Goal: Task Accomplishment & Management: Manage account settings

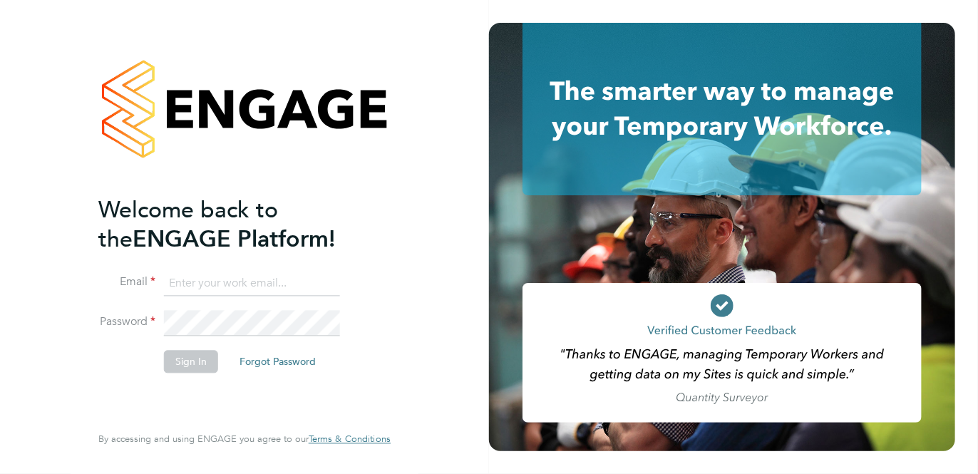
type input "paul.crossey@ncclondon.ac.uk"
click at [197, 359] on button "Sign In" at bounding box center [191, 361] width 54 height 23
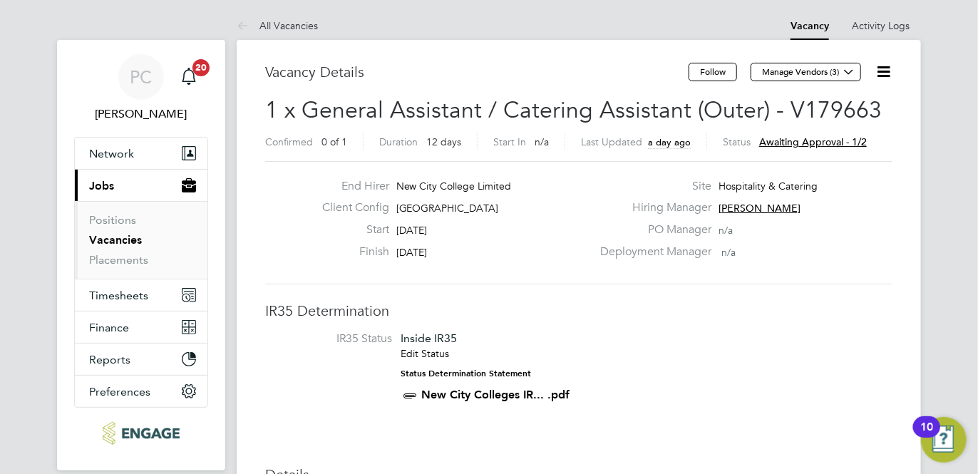
click at [787, 143] on span "Awaiting approval - 1/2" at bounding box center [813, 141] width 108 height 13
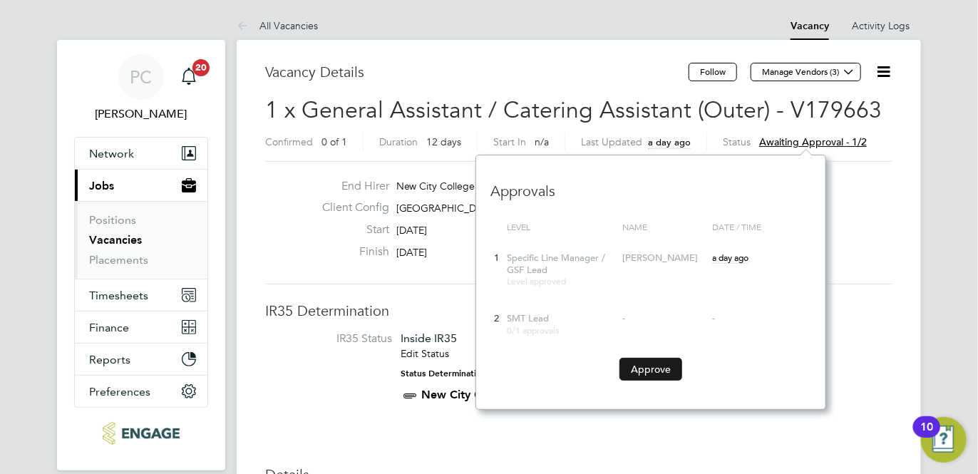
click at [649, 367] on button "Approve" at bounding box center [650, 369] width 63 height 23
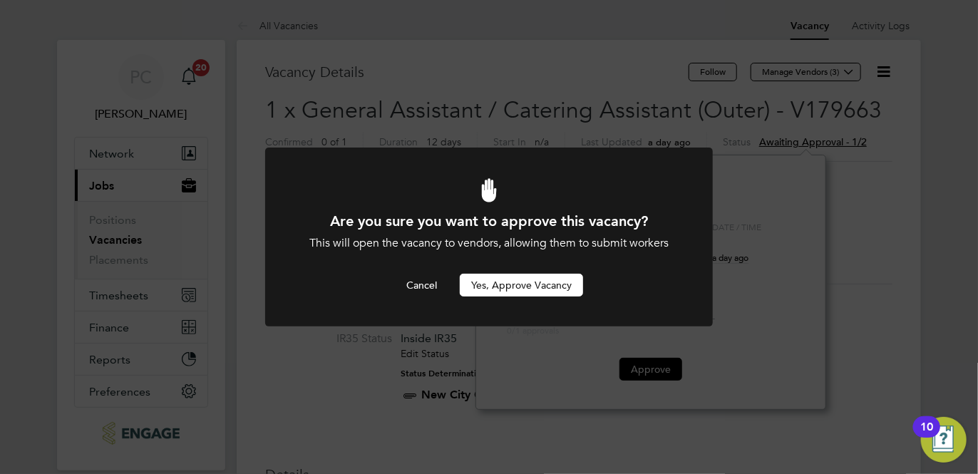
click at [562, 286] on button "Yes, Approve Vacancy" at bounding box center [521, 285] width 123 height 23
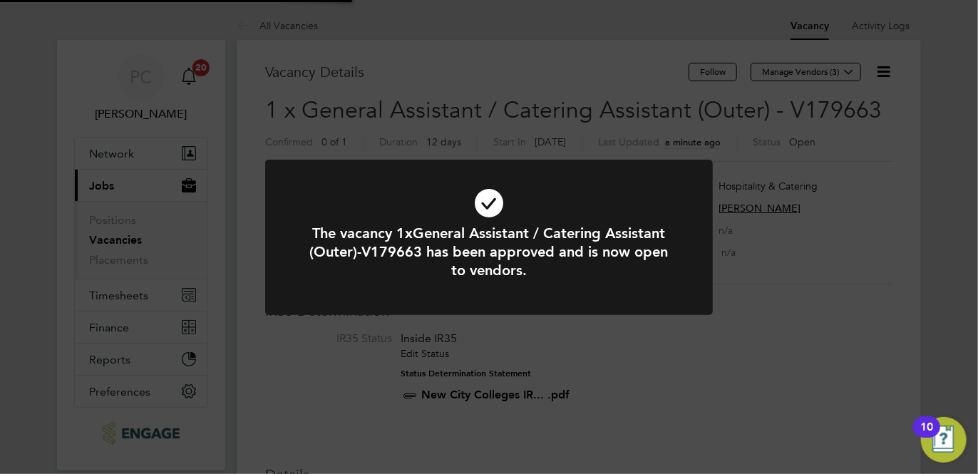
scroll to position [42, 99]
click at [192, 74] on div "The vacancy 1xGeneral Assistant / Catering Assistant (Outer)-V179663 has been a…" at bounding box center [489, 237] width 978 height 474
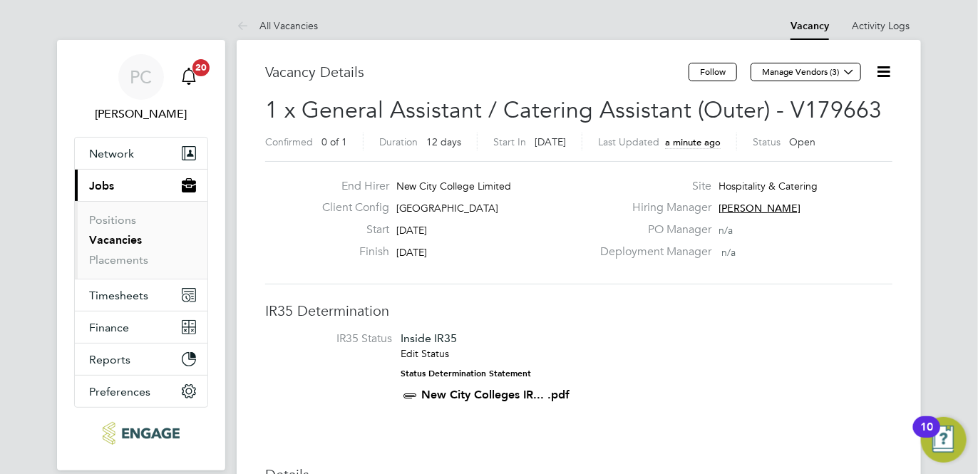
click at [191, 74] on icon "Main navigation" at bounding box center [188, 76] width 17 height 17
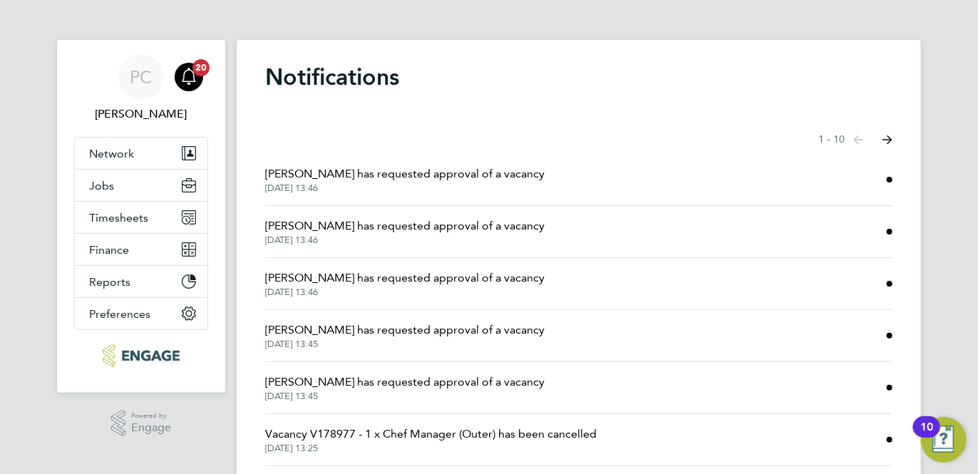
click at [374, 175] on span "[PERSON_NAME] has requested approval of a vacancy" at bounding box center [404, 173] width 279 height 17
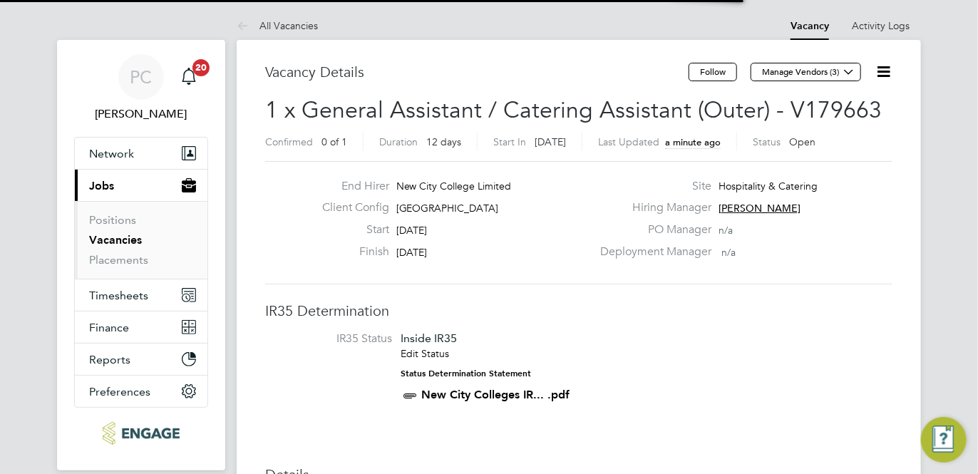
scroll to position [24, 133]
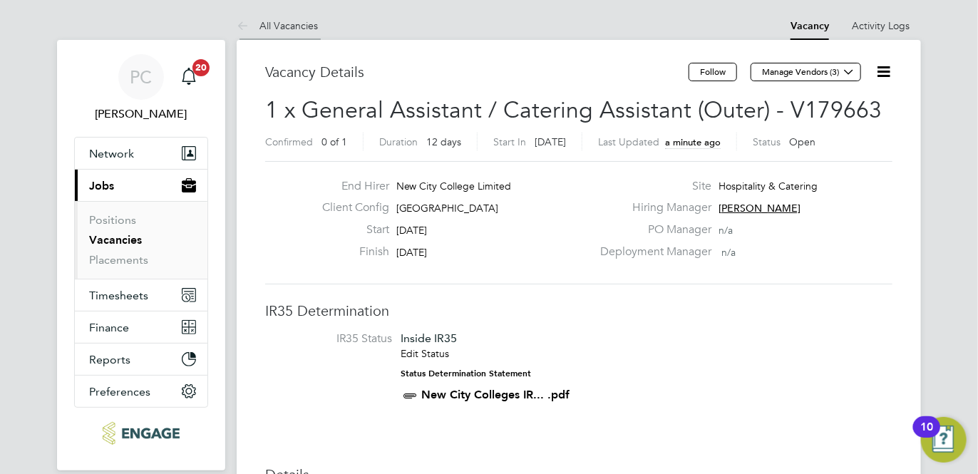
click at [272, 24] on link "All Vacancies" at bounding box center [277, 25] width 81 height 13
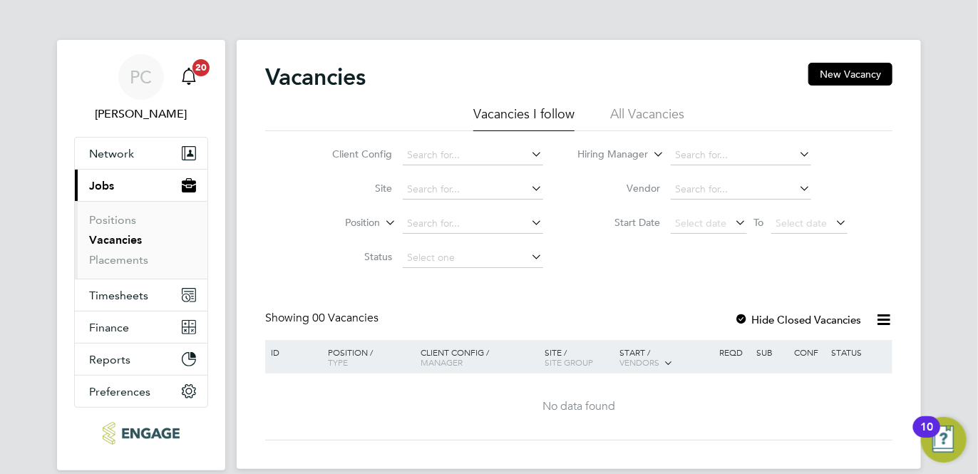
click at [189, 73] on icon "Main navigation" at bounding box center [188, 76] width 17 height 17
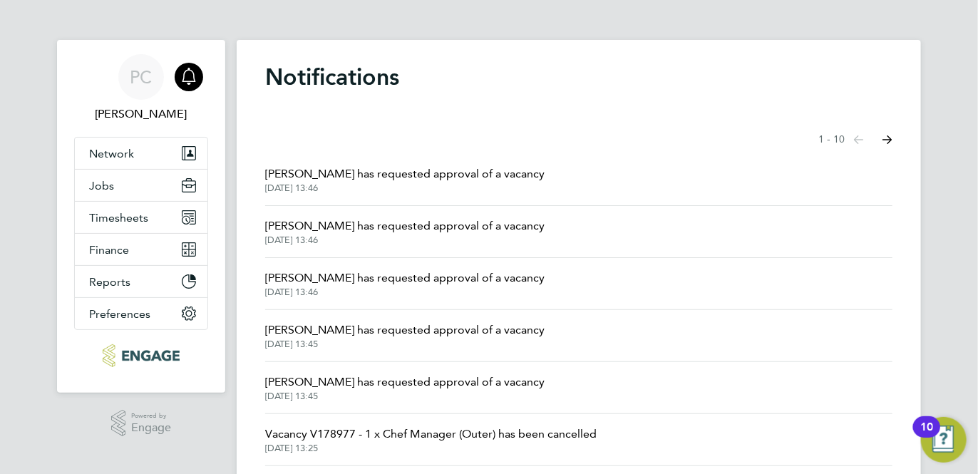
click at [398, 227] on span "[PERSON_NAME] has requested approval of a vacancy" at bounding box center [404, 225] width 279 height 17
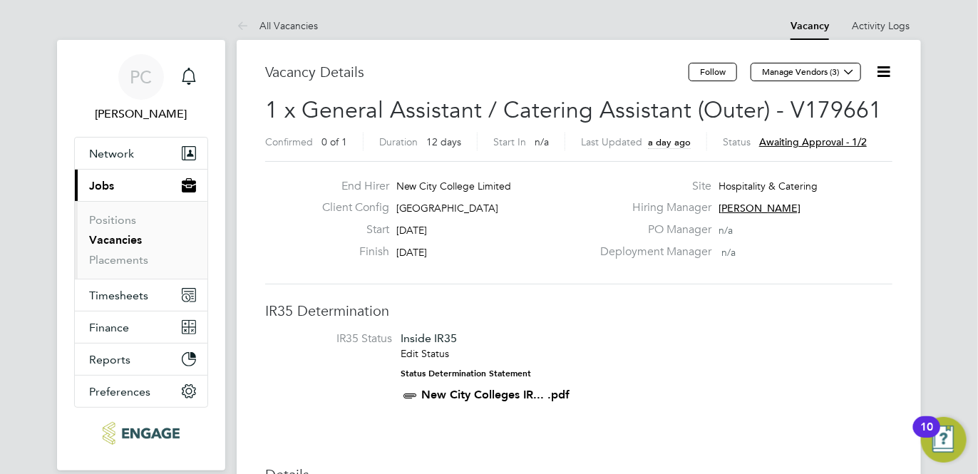
click at [787, 143] on span "Awaiting approval - 1/2" at bounding box center [813, 141] width 108 height 13
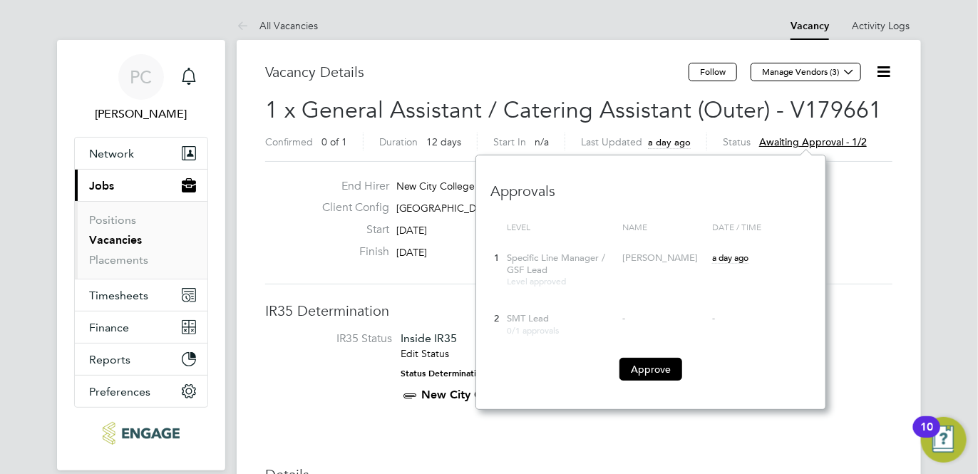
click at [662, 368] on button "Approve" at bounding box center [650, 369] width 63 height 23
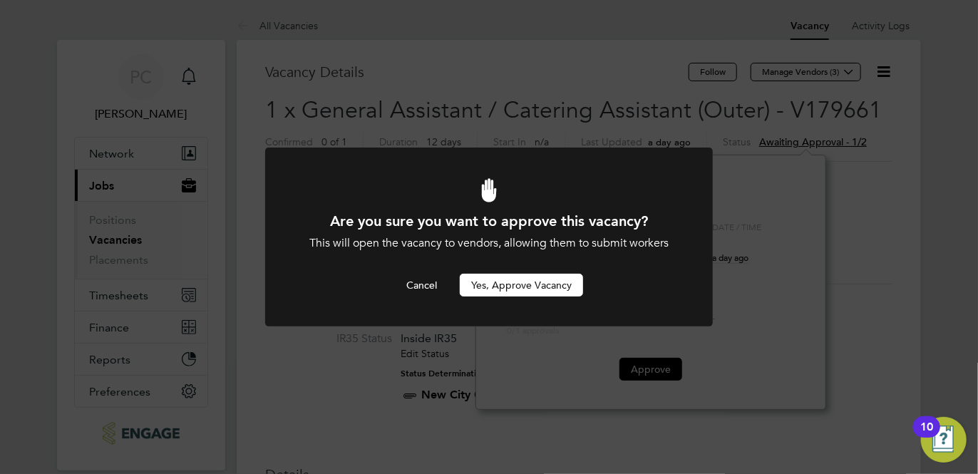
click at [526, 278] on button "Yes, Approve Vacancy" at bounding box center [521, 285] width 123 height 23
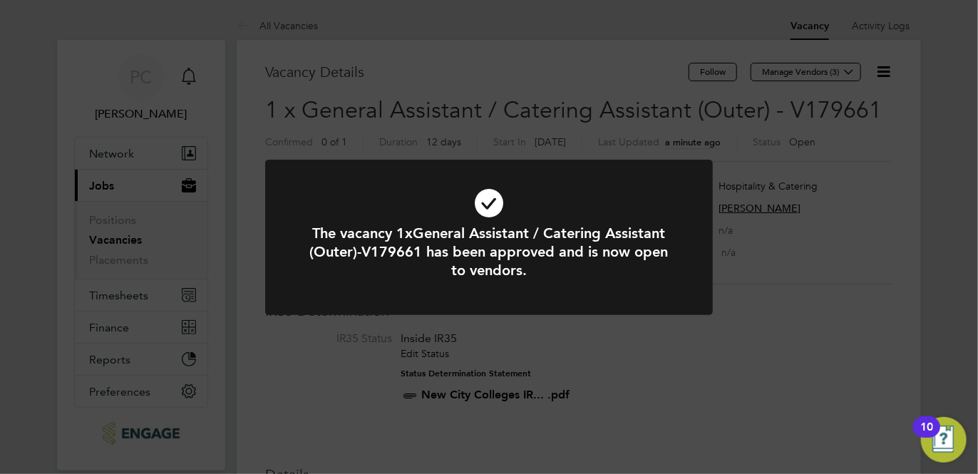
click at [184, 73] on div "The vacancy 1xGeneral Assistant / Catering Assistant (Outer)-V179661 has been a…" at bounding box center [489, 237] width 978 height 474
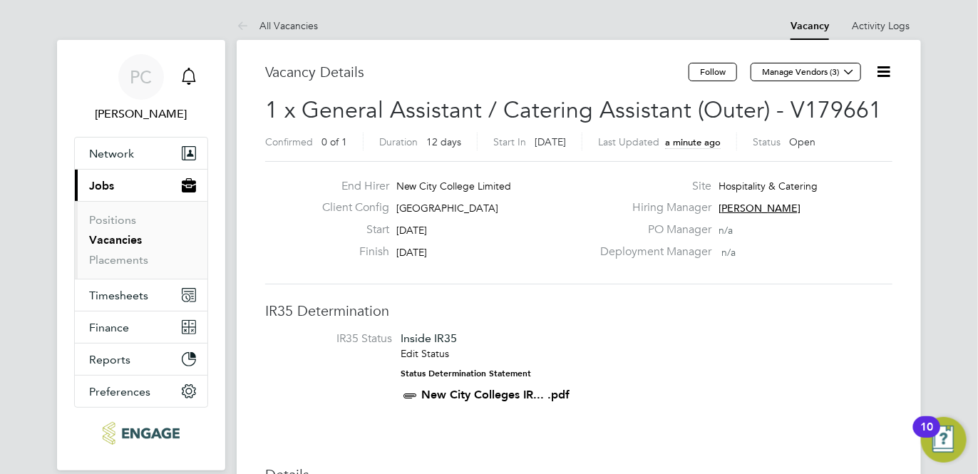
click at [187, 74] on icon "Main navigation" at bounding box center [188, 76] width 17 height 17
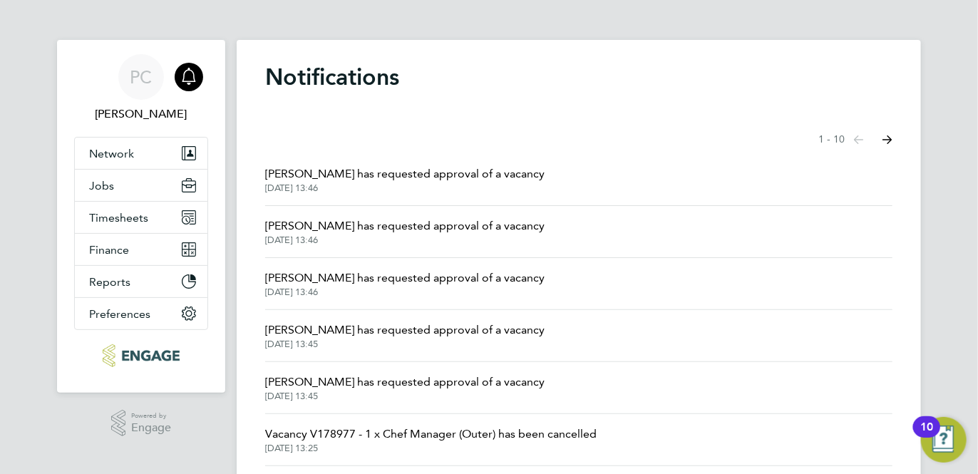
click at [408, 275] on span "[PERSON_NAME] has requested approval of a vacancy" at bounding box center [404, 277] width 279 height 17
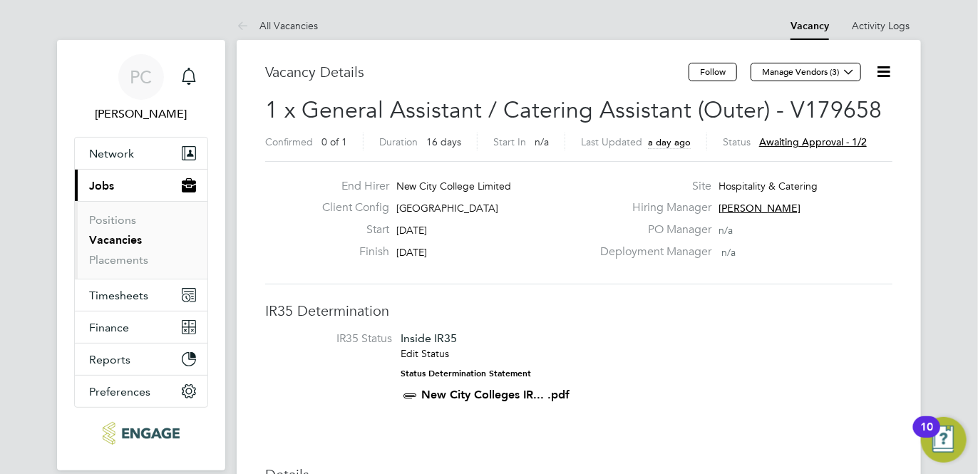
click at [771, 143] on span "Awaiting approval - 1/2" at bounding box center [813, 141] width 108 height 13
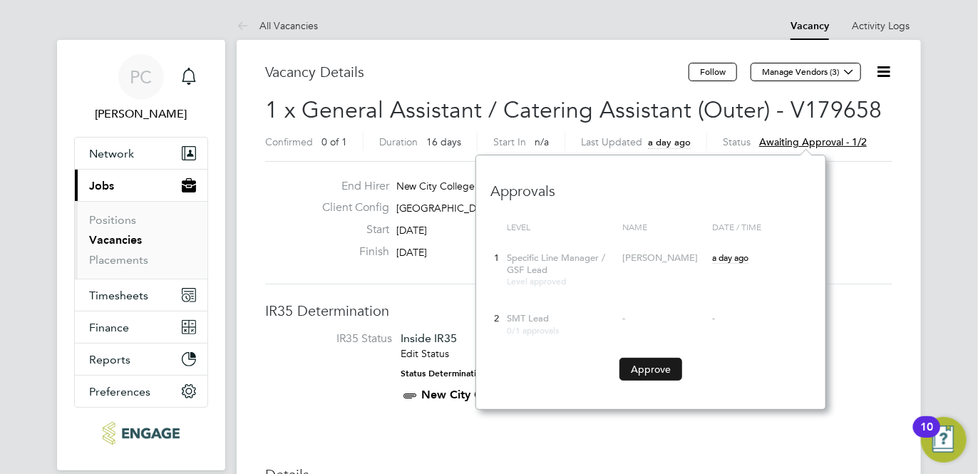
click at [658, 366] on button "Approve" at bounding box center [650, 369] width 63 height 23
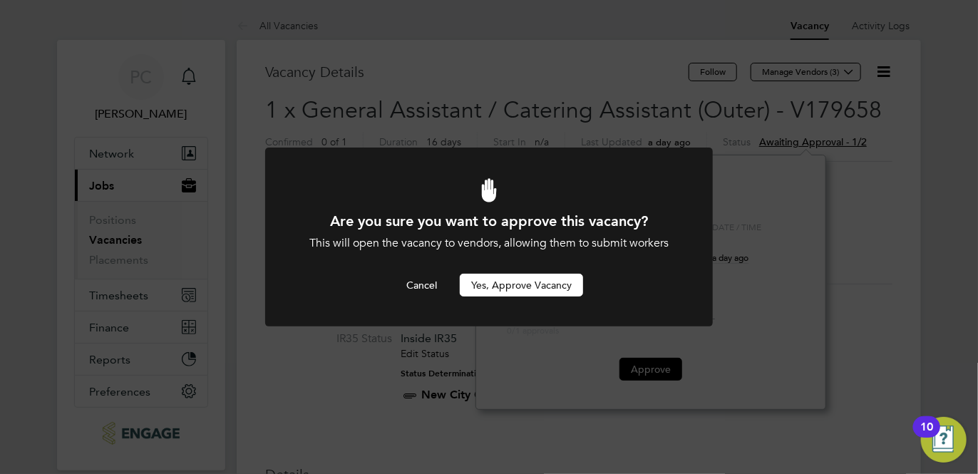
click at [546, 286] on button "Yes, Approve Vacancy" at bounding box center [521, 285] width 123 height 23
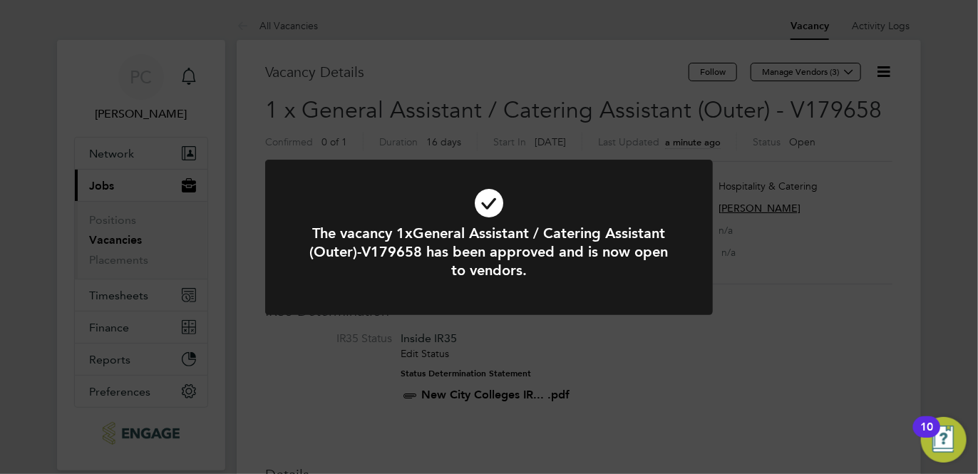
click at [189, 78] on div "The vacancy 1xGeneral Assistant / Catering Assistant (Outer)-V179658 has been a…" at bounding box center [489, 237] width 978 height 474
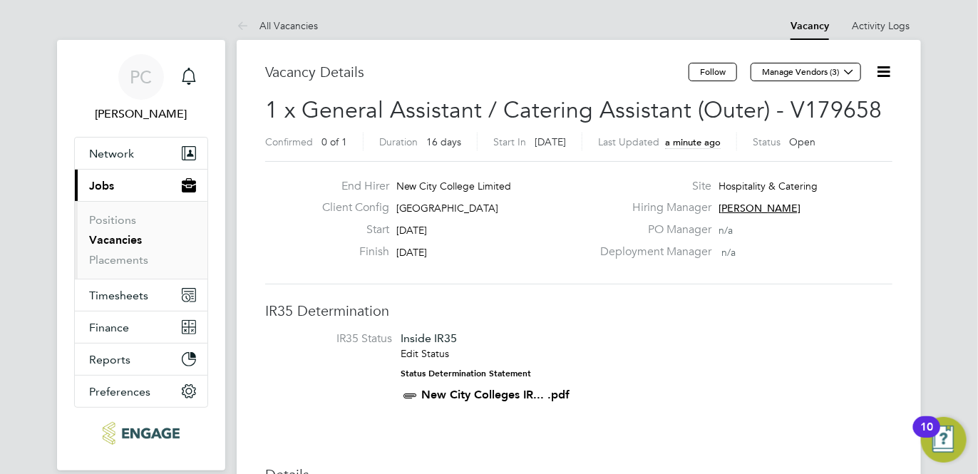
click at [189, 78] on icon "Main navigation" at bounding box center [188, 76] width 17 height 17
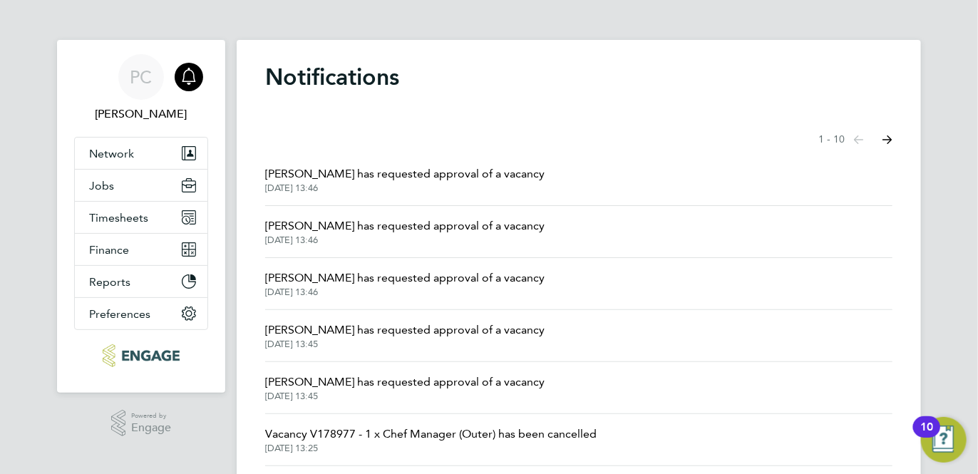
click at [426, 334] on span "[PERSON_NAME] has requested approval of a vacancy" at bounding box center [404, 329] width 279 height 17
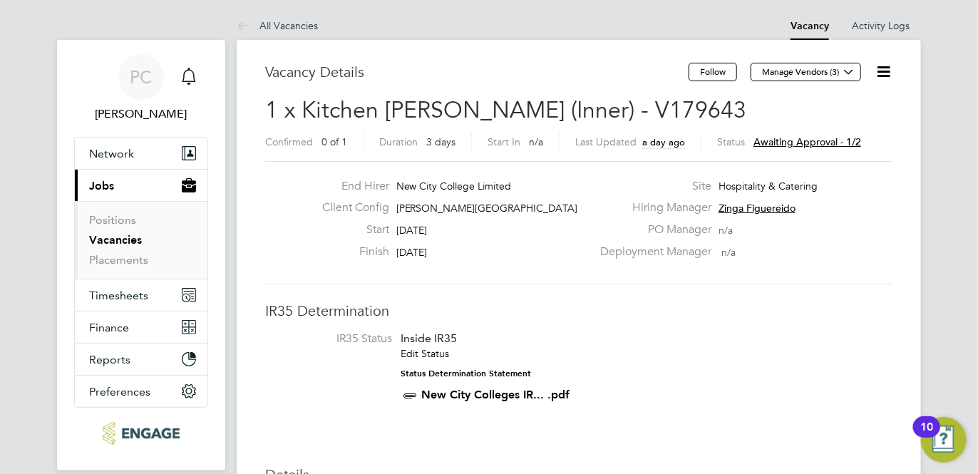
click at [789, 142] on span "Awaiting approval - 1/2" at bounding box center [807, 141] width 108 height 13
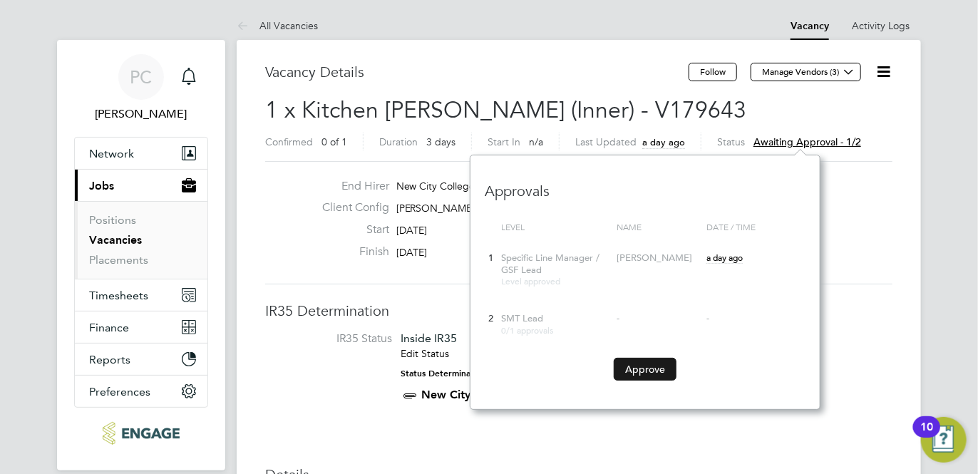
click at [664, 368] on button "Approve" at bounding box center [645, 369] width 63 height 23
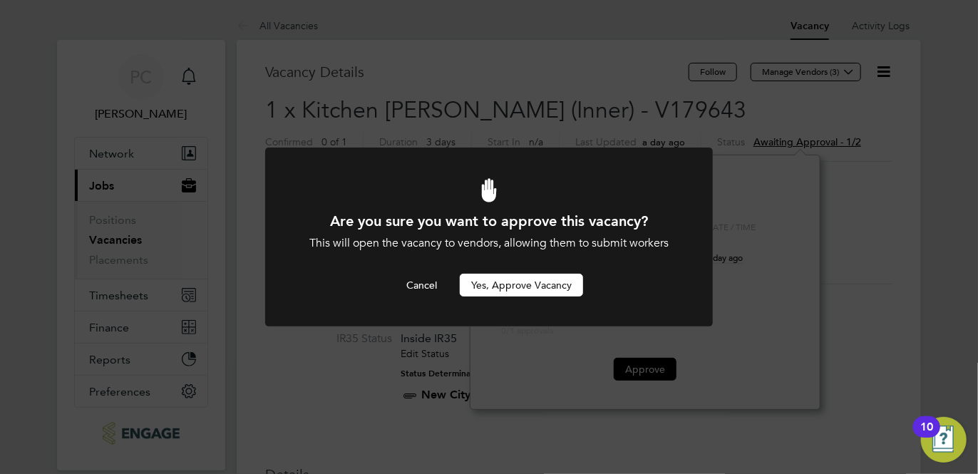
click at [545, 284] on button "Yes, Approve Vacancy" at bounding box center [521, 285] width 123 height 23
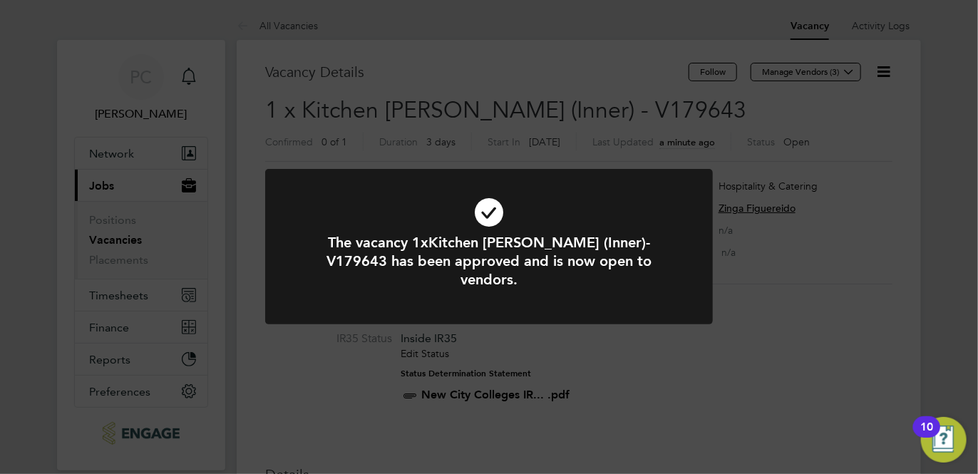
click at [185, 76] on div "The vacancy 1xKitchen [PERSON_NAME] (Inner)-V179643 has been approved and is no…" at bounding box center [489, 237] width 978 height 474
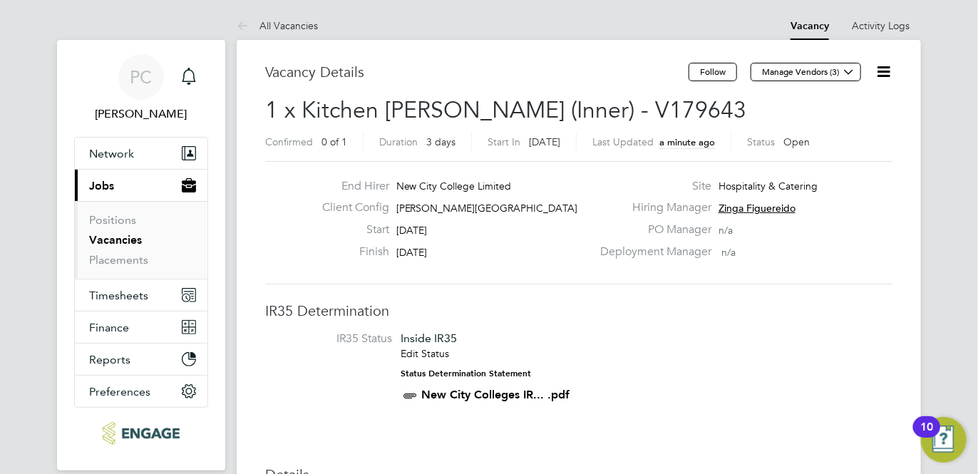
click at [185, 76] on icon "Main navigation" at bounding box center [188, 76] width 17 height 17
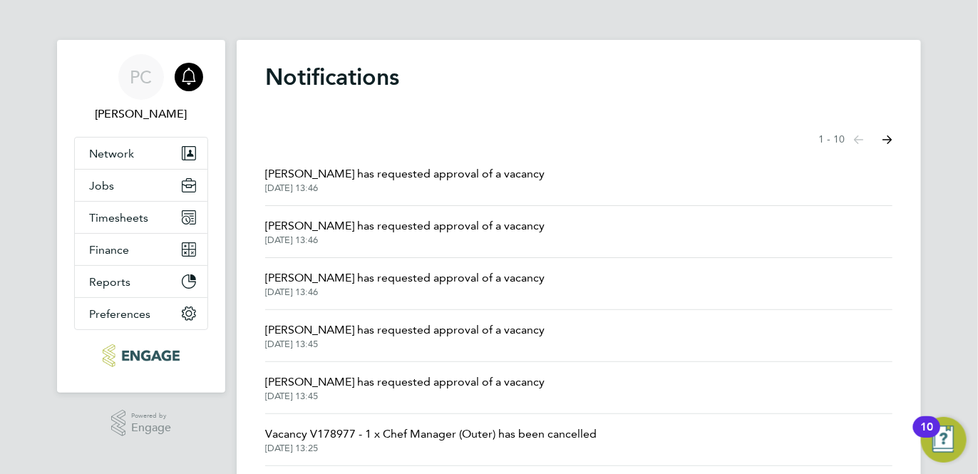
click at [434, 384] on span "[PERSON_NAME] has requested approval of a vacancy" at bounding box center [404, 382] width 279 height 17
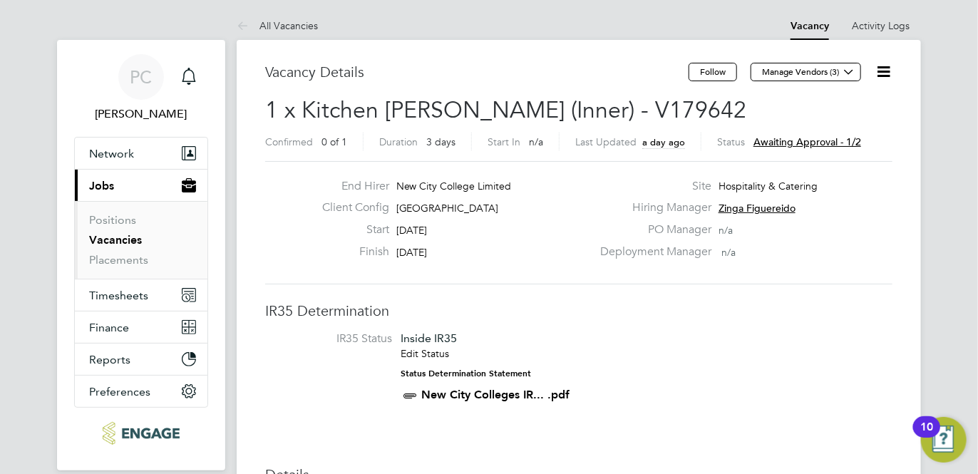
click at [794, 141] on span "Awaiting approval - 1/2" at bounding box center [807, 141] width 108 height 13
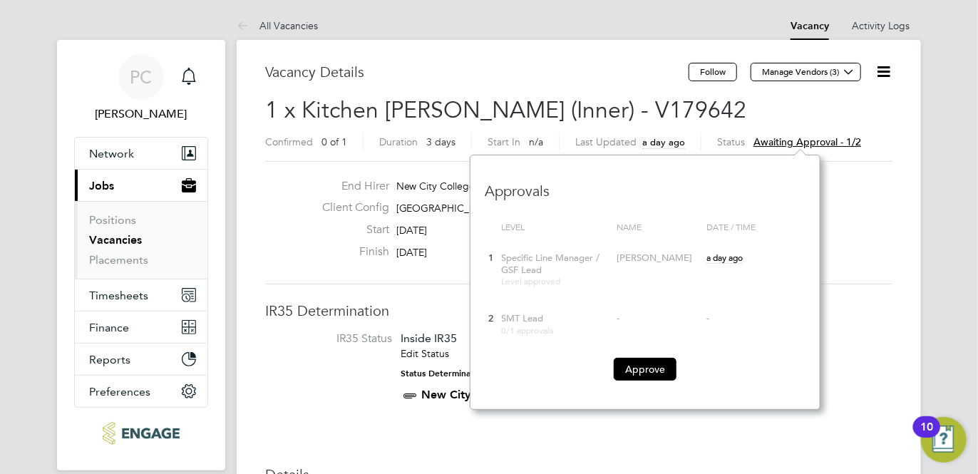
click at [851, 256] on div "Deployment Manager n/a" at bounding box center [745, 256] width 307 height 22
